Goal: Task Accomplishment & Management: Complete application form

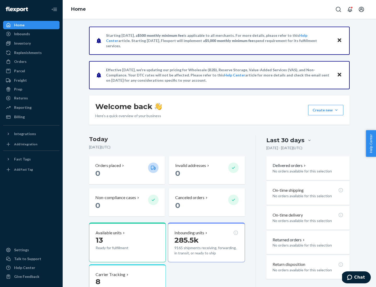
click at [336, 110] on button "Create new Create new inbound Create new order Create new product" at bounding box center [325, 110] width 35 height 10
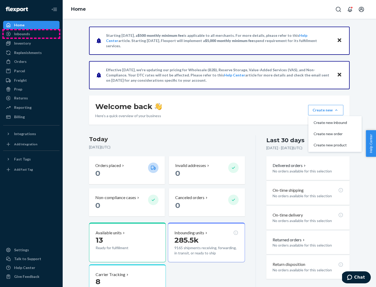
click at [31, 34] on div "Inbounds" at bounding box center [31, 33] width 55 height 7
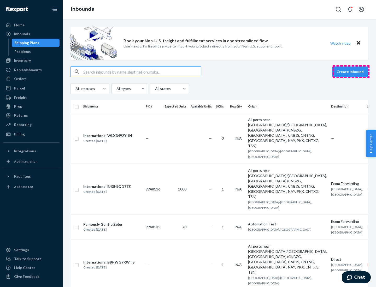
click at [351, 72] on button "Create inbound" at bounding box center [350, 72] width 36 height 10
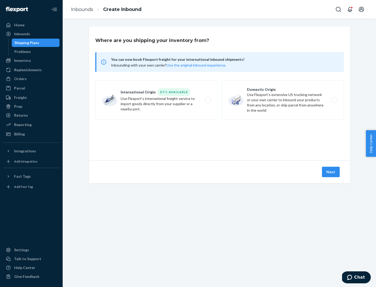
click at [283, 100] on label "Domestic Origin Use Flexport’s extensive US trucking network or your own carrie…" at bounding box center [282, 99] width 122 height 39
click at [334, 100] on input "Domestic Origin Use Flexport’s extensive US trucking network or your own carrie…" at bounding box center [335, 99] width 3 height 3
radio input "true"
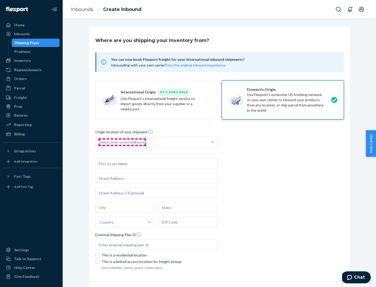
click at [122, 142] on div "Select from saved addresses" at bounding box center [123, 142] width 47 height 5
click at [100, 142] on input "Select from saved addresses" at bounding box center [100, 142] width 1 height 5
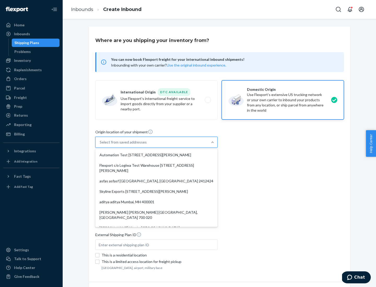
scroll to position [2, 0]
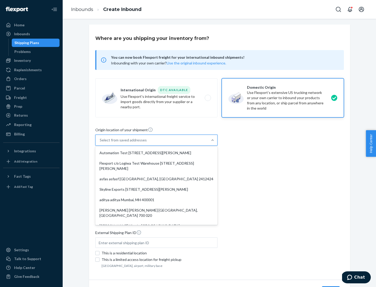
click at [156, 153] on div "Automation Test [STREET_ADDRESS][PERSON_NAME]" at bounding box center [156, 153] width 120 height 10
click at [100, 143] on input "option Automation Test [STREET_ADDRESS][PERSON_NAME]. 9 results available. Use …" at bounding box center [100, 139] width 1 height 5
type input "Automation Test"
type input "9th Floor"
type input "[GEOGRAPHIC_DATA]"
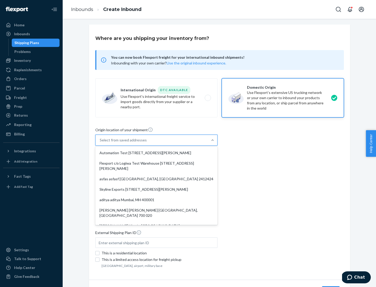
type input "CA"
type input "94104"
type input "[STREET_ADDRESS][PERSON_NAME]"
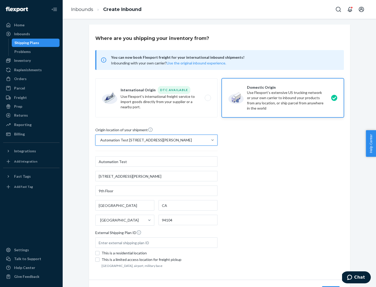
scroll to position [31, 0]
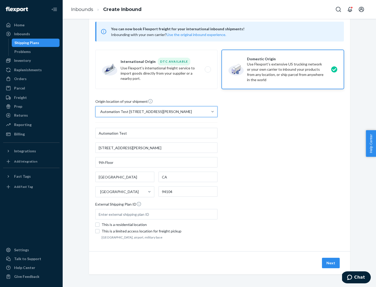
click at [331, 263] on button "Next" at bounding box center [331, 263] width 18 height 10
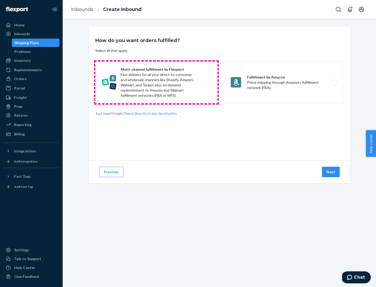
click at [156, 82] on label "Multi-channel fulfillment by Flexport Fast delivery for all your direct-to-cons…" at bounding box center [156, 83] width 122 height 42
click at [207, 82] on input "Multi-channel fulfillment by Flexport Fast delivery for all your direct-to-cons…" at bounding box center [208, 82] width 3 height 3
radio input "true"
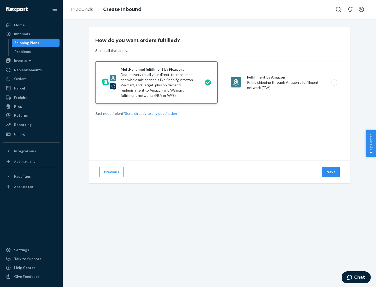
click at [331, 172] on button "Next" at bounding box center [331, 172] width 18 height 10
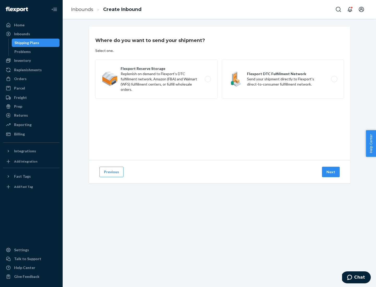
click at [283, 79] on label "Flexport DTC Fulfillment Network Send your shipment directly to Flexport's dire…" at bounding box center [282, 78] width 122 height 39
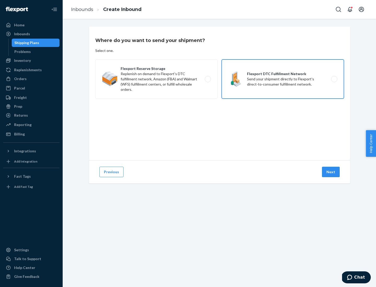
click at [334, 79] on input "Flexport DTC Fulfillment Network Send your shipment directly to Flexport's dire…" at bounding box center [335, 78] width 3 height 3
radio input "true"
click at [331, 172] on button "Next" at bounding box center [331, 172] width 18 height 10
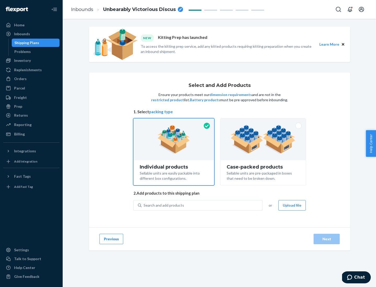
click at [263, 139] on img at bounding box center [262, 139] width 65 height 29
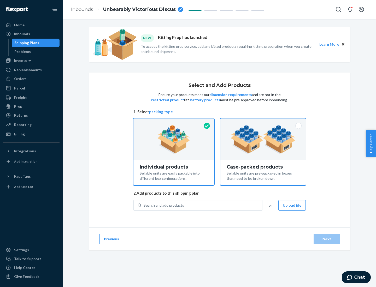
click at [263, 122] on input "Case-packed products Sellable units are pre-packaged in boxes that need to be b…" at bounding box center [262, 119] width 3 height 3
radio input "true"
radio input "false"
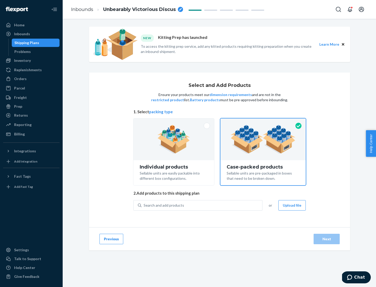
click at [202, 205] on div "Search and add products" at bounding box center [201, 205] width 121 height 9
click at [144, 205] on input "Search and add products" at bounding box center [143, 205] width 1 height 5
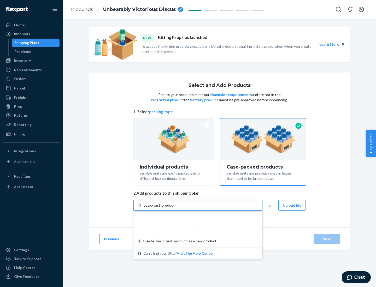
type input "basic-test-product-1"
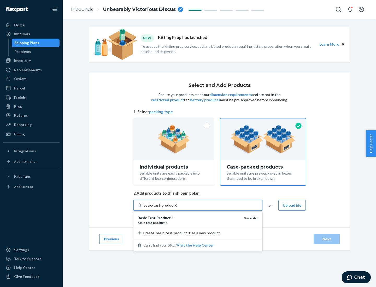
click at [189, 223] on div "basic - test - product - 1" at bounding box center [188, 222] width 102 height 4
click at [177, 208] on input "basic-test-product-1" at bounding box center [159, 205] width 33 height 5
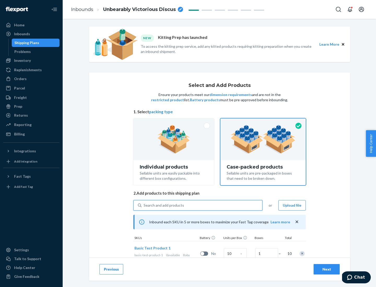
scroll to position [19, 0]
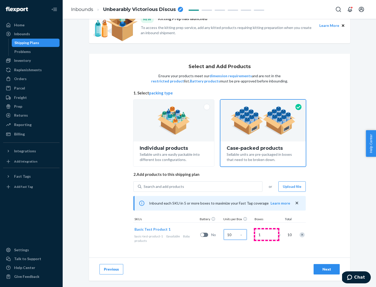
type input "10"
type input "7"
click at [326, 269] on div "Next" at bounding box center [326, 269] width 17 height 5
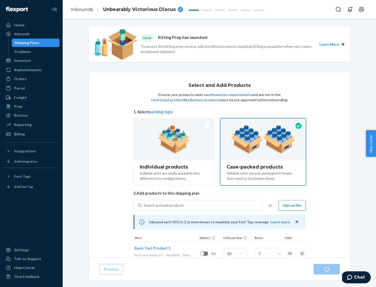
radio input "true"
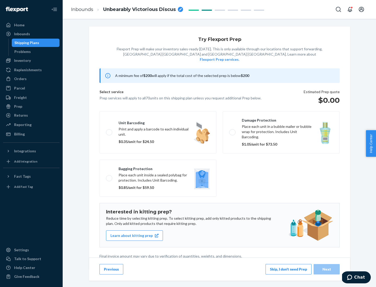
scroll to position [1, 0]
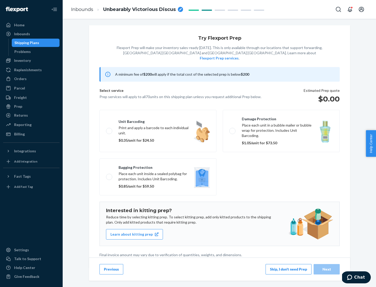
click at [158, 166] on label "Bagging protection Place each unit inside a sealed polybag for protection. Incl…" at bounding box center [157, 176] width 117 height 37
click at [109, 175] on input "Bagging protection Place each unit inside a sealed polybag for protection. Incl…" at bounding box center [107, 176] width 3 height 3
checkbox input "true"
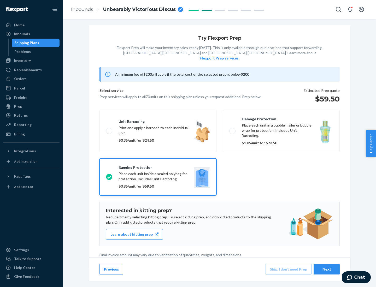
click at [326, 269] on div "Next" at bounding box center [326, 269] width 17 height 5
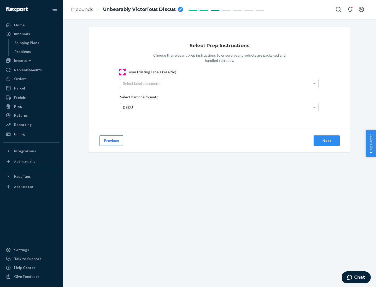
click at [122, 72] on input "Cover Existing Labels (Yes/No)" at bounding box center [122, 72] width 4 height 4
checkbox input "true"
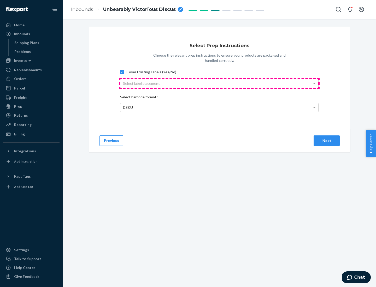
click at [219, 83] on div "Select label placement" at bounding box center [219, 83] width 198 height 9
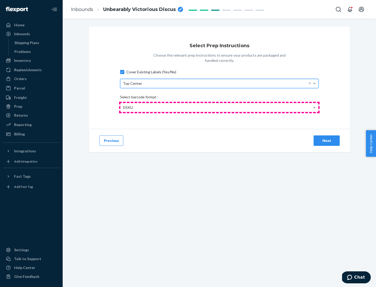
click at [219, 107] on div "DSKU" at bounding box center [219, 107] width 198 height 9
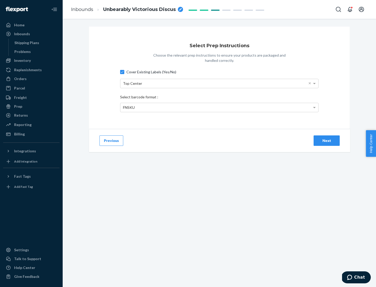
click at [326, 140] on div "Next" at bounding box center [326, 140] width 17 height 5
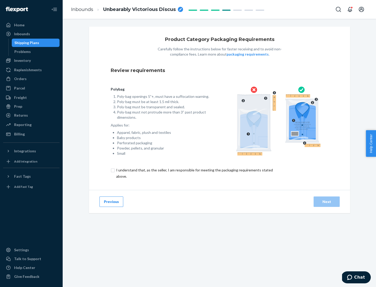
click at [194, 173] on input "checkbox" at bounding box center [197, 173] width 173 height 13
checkbox input "true"
click at [326, 201] on div "Next" at bounding box center [326, 201] width 17 height 5
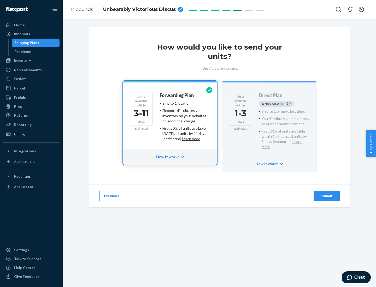
click at [177, 95] on h4 "Forwarding Plan" at bounding box center [176, 95] width 34 height 5
click at [326, 193] on div "Submit" at bounding box center [326, 195] width 17 height 5
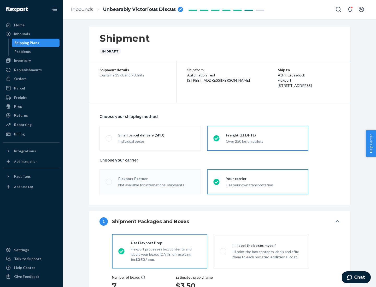
radio input "true"
radio input "false"
radio input "true"
radio input "false"
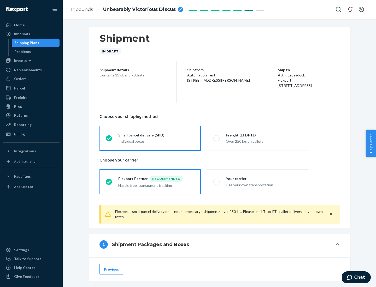
click at [156, 141] on div "Individual boxes" at bounding box center [156, 141] width 76 height 5
click at [109, 140] on input "Small parcel delivery (SPD) Individual boxes" at bounding box center [107, 137] width 3 height 3
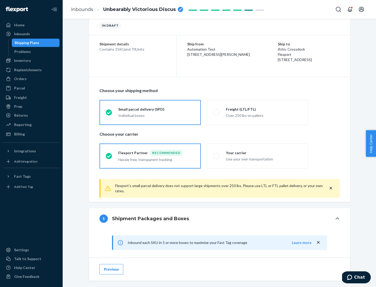
click at [156, 153] on div "Recommended" at bounding box center [166, 153] width 33 height 6
click at [109, 154] on input "Flexport Partner Recommended Hassle free, transparent tracking" at bounding box center [107, 155] width 3 height 3
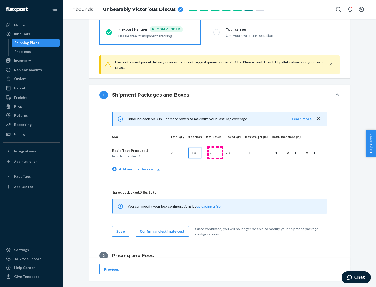
type input "10"
type input "7"
type input "1"
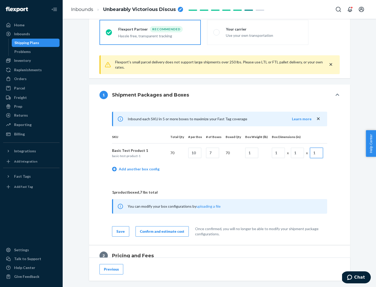
scroll to position [228, 0]
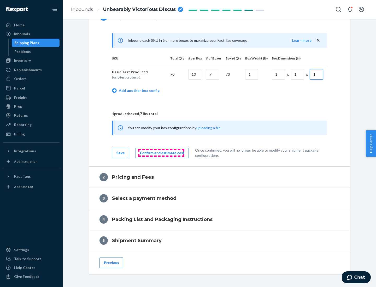
type input "1"
click at [161, 153] on div "Confirm and estimate cost" at bounding box center [162, 152] width 44 height 5
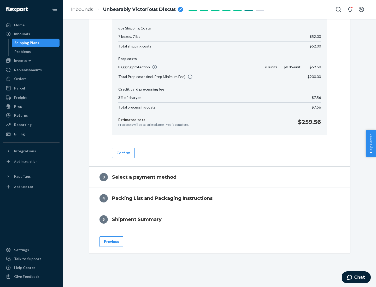
click at [123, 153] on button "Confirm" at bounding box center [123, 153] width 23 height 10
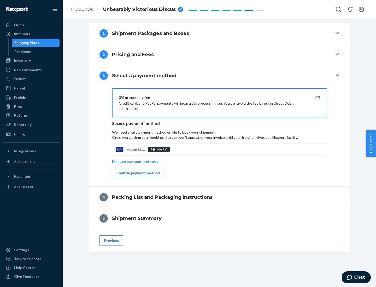
scroll to position [211, 0]
click at [137, 173] on div "Confirm payment method" at bounding box center [137, 172] width 43 height 5
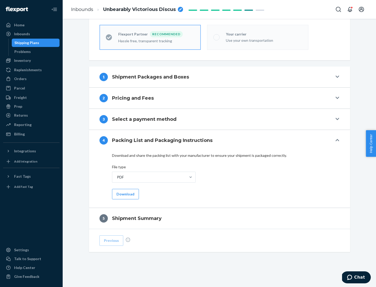
scroll to position [145, 0]
